Goal: Find specific page/section: Find specific page/section

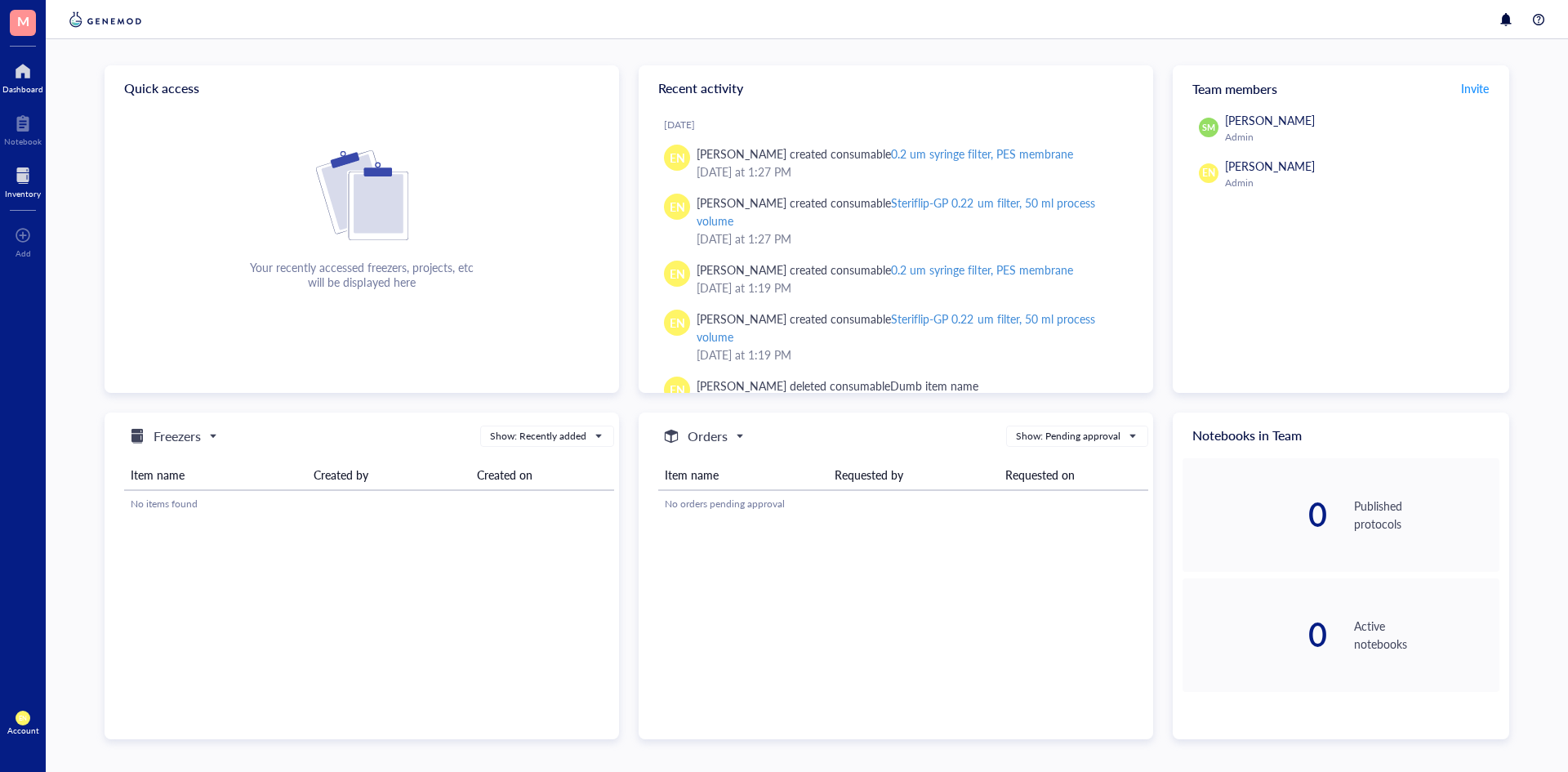
click at [21, 185] on div at bounding box center [22, 175] width 36 height 26
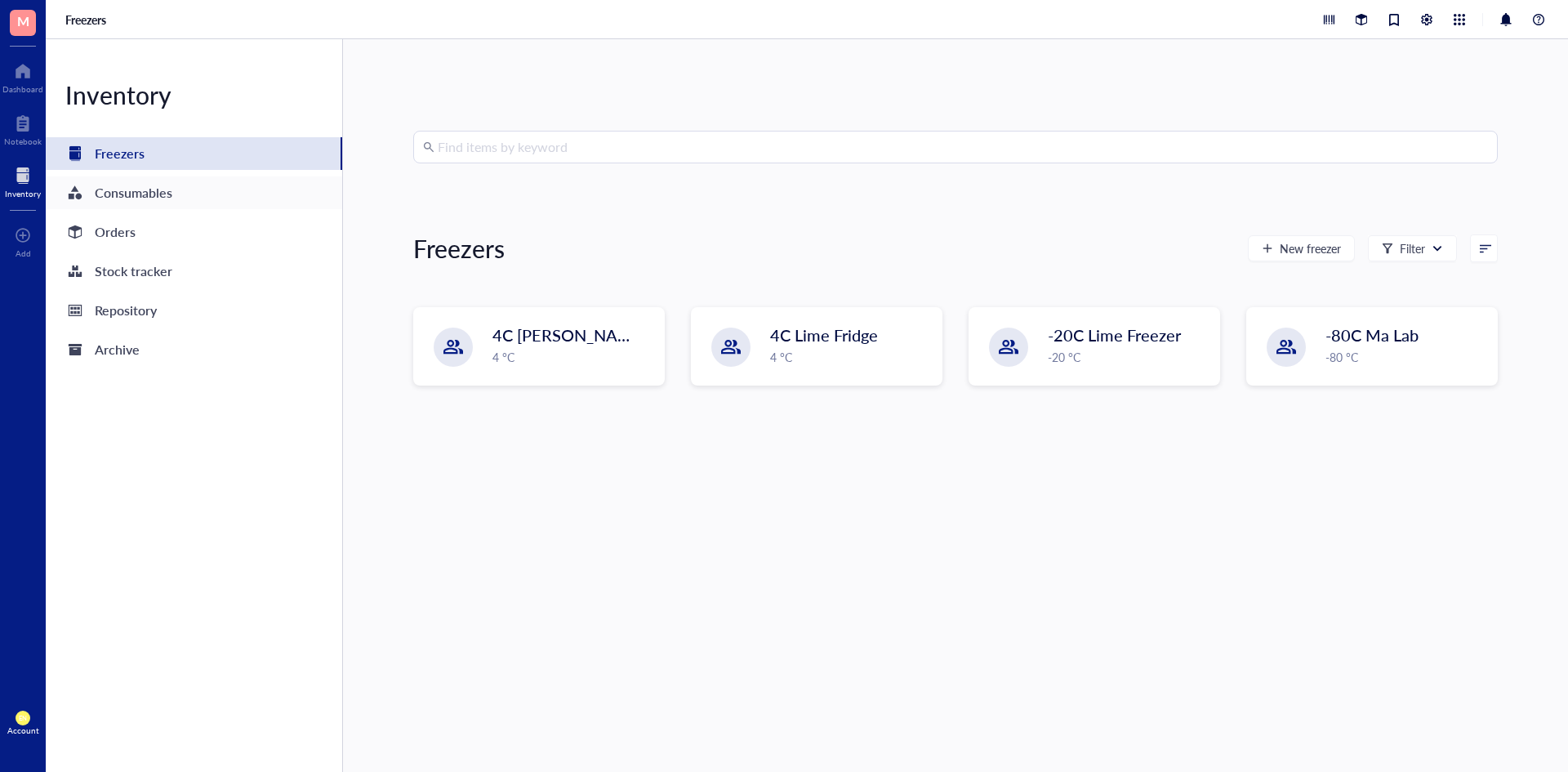
click at [210, 191] on div "Consumables" at bounding box center [194, 192] width 297 height 33
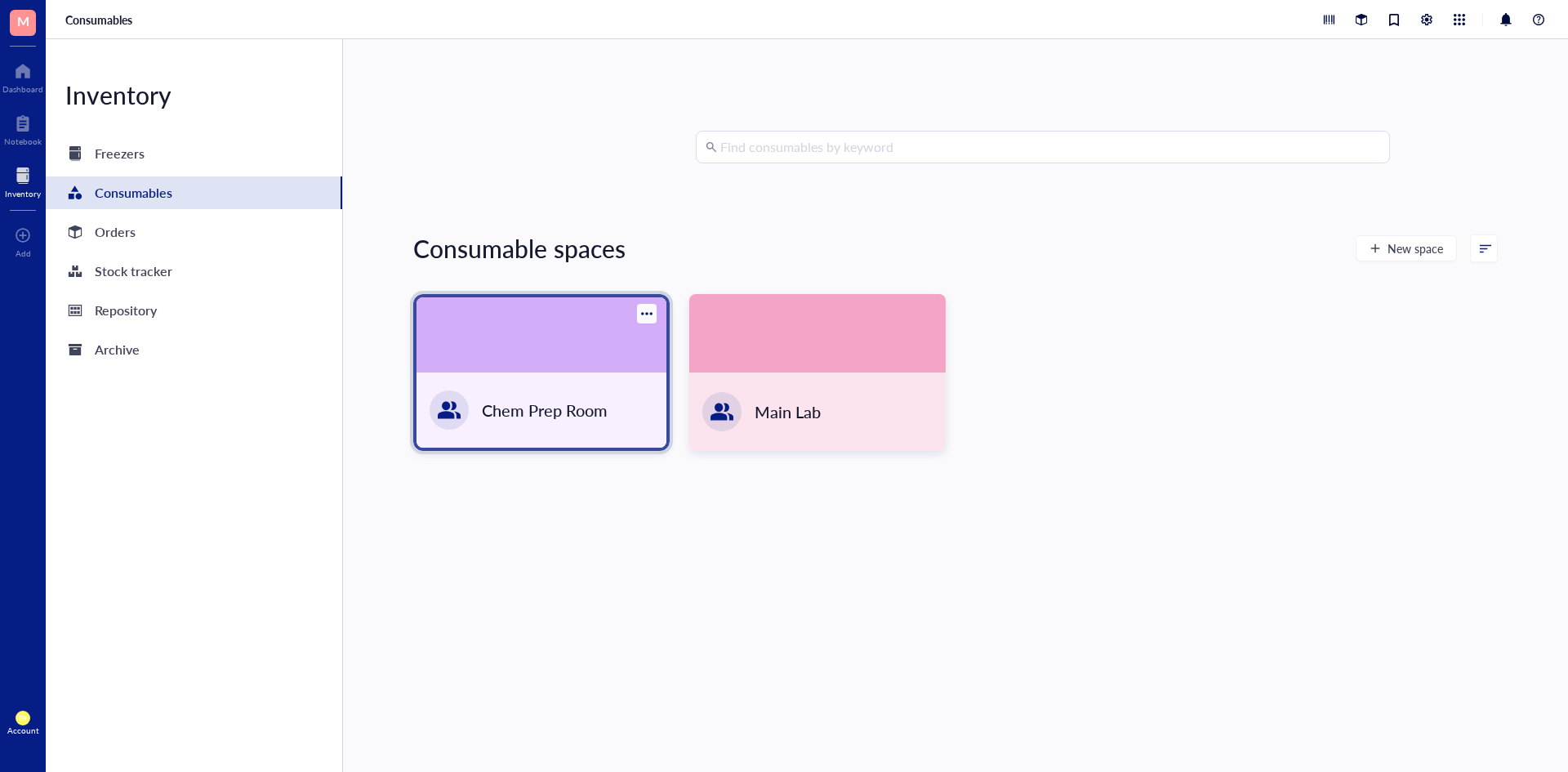
click at [505, 385] on div "Chem Prep Room" at bounding box center [541, 410] width 250 height 75
